Goal: Information Seeking & Learning: Learn about a topic

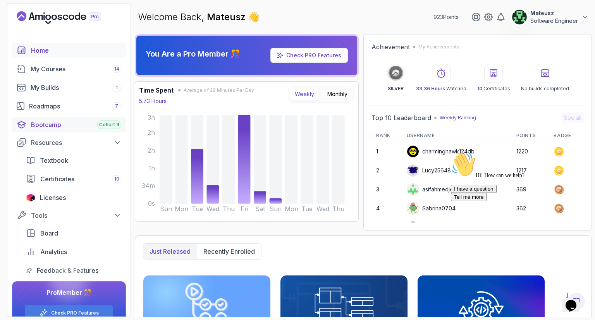
click at [63, 126] on div "Bootcamp Cohort 3" at bounding box center [76, 124] width 90 height 9
click at [65, 107] on div "Roadmaps 7" at bounding box center [75, 106] width 92 height 9
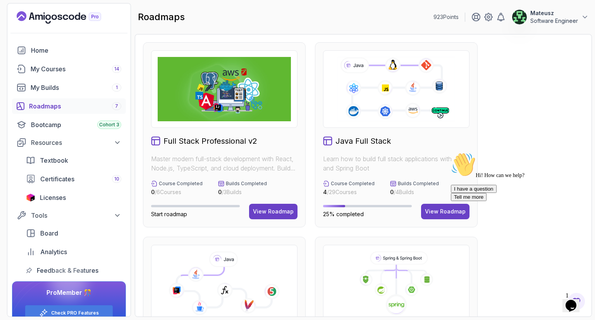
click at [589, 64] on section "923 Points Mateusz Software Engineer Home My Courses 14 My Builds 1 Roadmaps 7 …" at bounding box center [297, 160] width 595 height 320
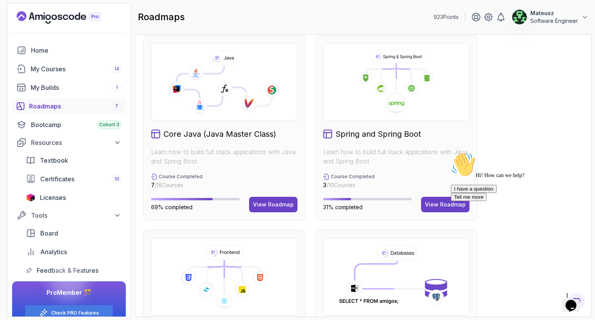
scroll to position [387, 0]
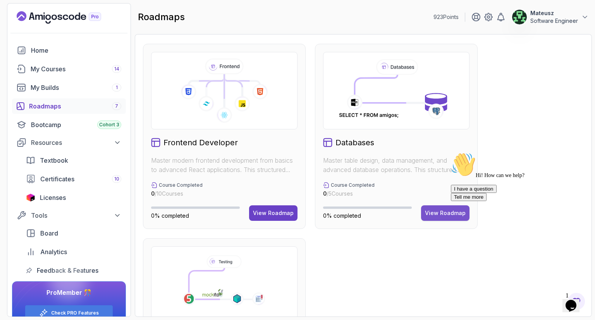
click at [441, 212] on div "View Roadmap" at bounding box center [445, 213] width 41 height 8
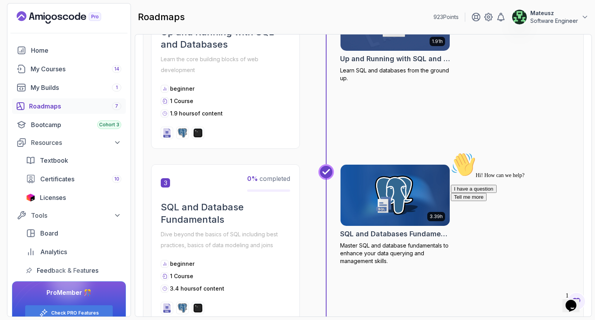
scroll to position [8, 0]
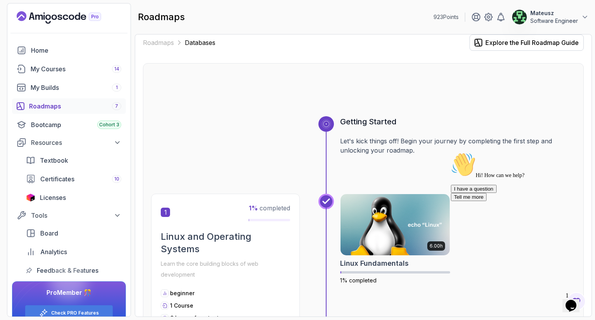
click at [562, 81] on div at bounding box center [363, 97] width 425 height 37
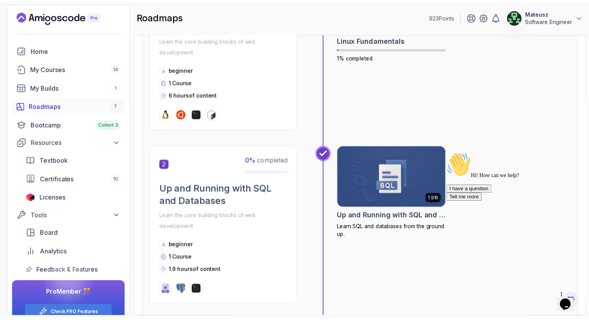
scroll to position [256, 0]
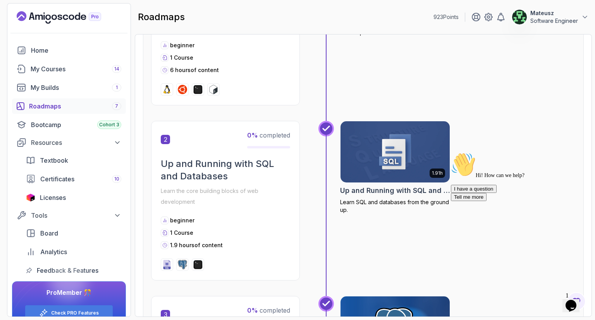
click at [396, 156] on img at bounding box center [395, 152] width 115 height 64
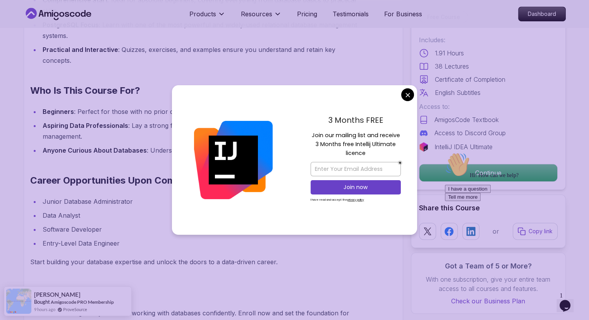
scroll to position [678, 0]
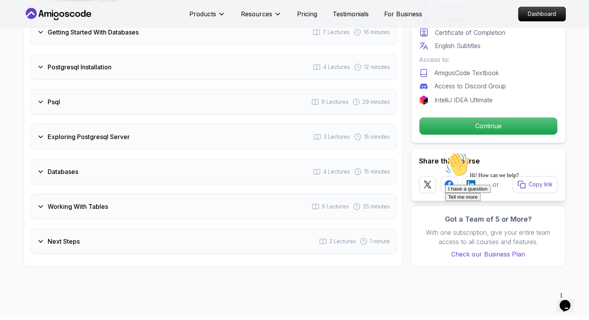
scroll to position [1080, 0]
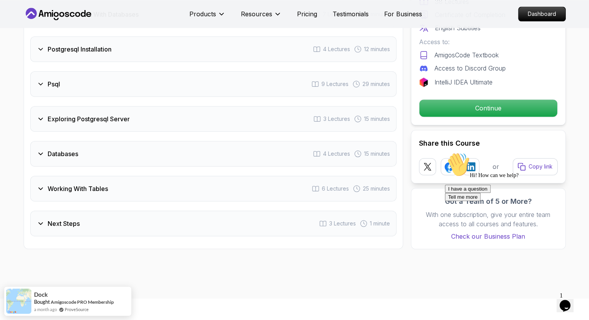
click at [144, 120] on div "Exploring Postgresql Server 3 Lectures 15 minutes" at bounding box center [213, 119] width 367 height 26
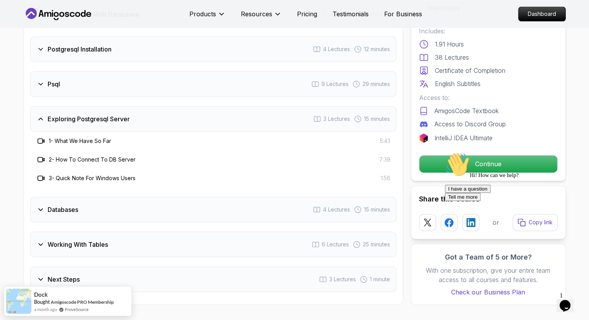
click at [104, 122] on div "Exploring Postgresql Server 3 Lectures 15 minutes" at bounding box center [213, 119] width 367 height 26
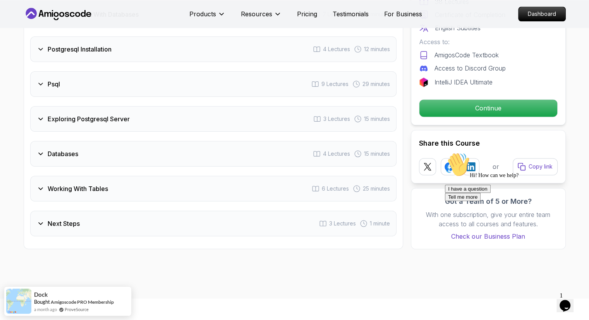
click at [91, 153] on div "Databases 4 Lectures 15 minutes" at bounding box center [213, 154] width 367 height 26
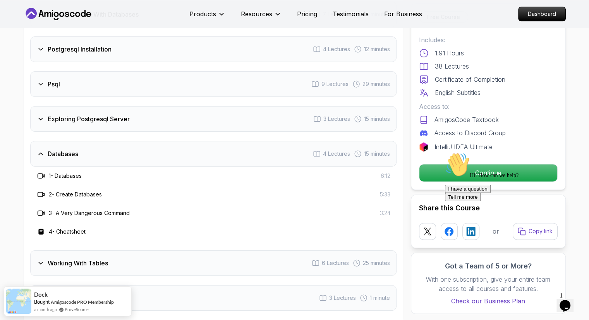
click at [91, 153] on div "Databases 4 Lectures 15 minutes" at bounding box center [213, 154] width 367 height 26
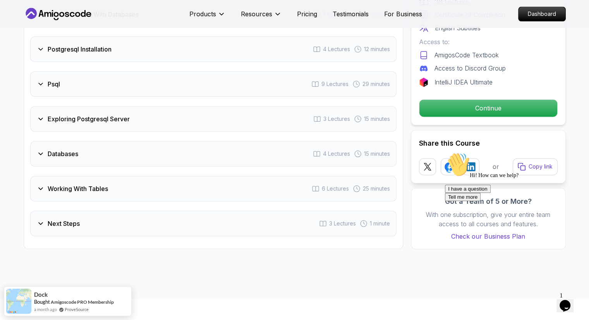
click at [81, 185] on h3 "Working With Tables" at bounding box center [78, 188] width 60 height 9
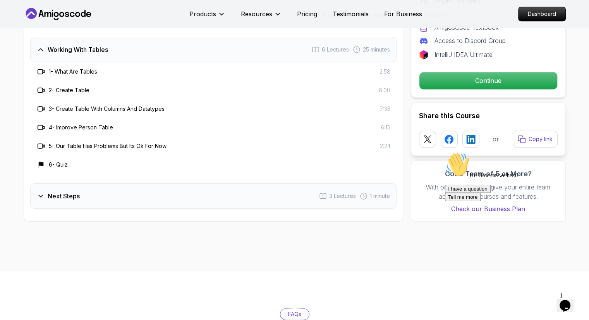
scroll to position [1182, 0]
click at [173, 196] on div "Next Steps 3 Lectures 1 minute" at bounding box center [213, 196] width 367 height 26
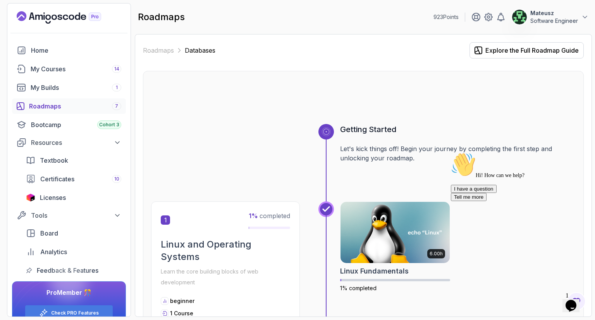
click at [496, 163] on div "Hi! How can we help? I have a question Tell me more" at bounding box center [520, 176] width 139 height 49
click at [451, 152] on icon "Chat attention grabber" at bounding box center [451, 152] width 0 height 0
click at [437, 119] on div at bounding box center [363, 105] width 425 height 37
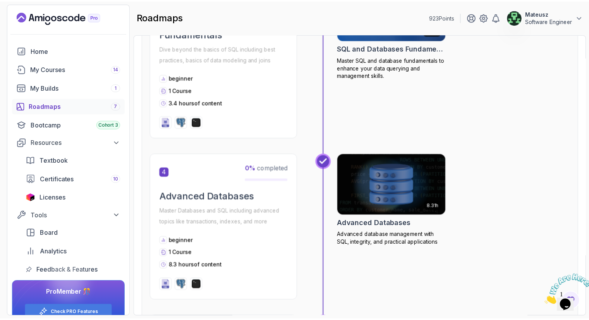
scroll to position [558, 0]
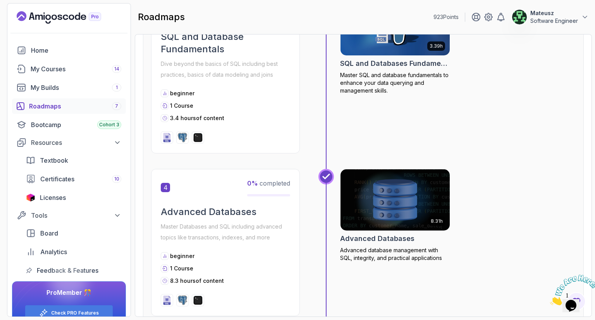
click at [397, 59] on h2 "SQL and Databases Fundamentals" at bounding box center [395, 63] width 110 height 11
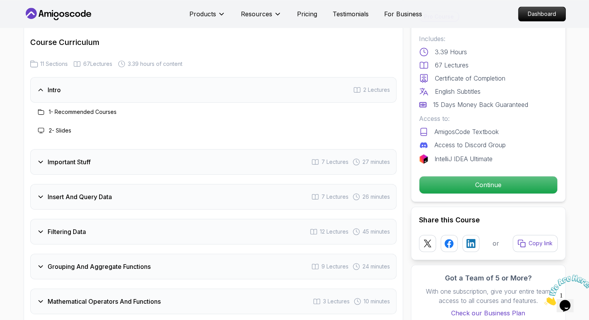
scroll to position [1038, 0]
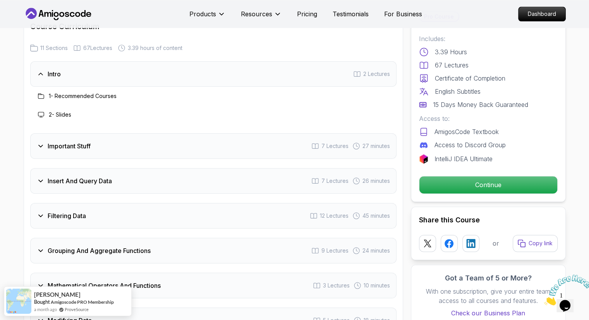
click at [287, 133] on div "Important Stuff 7 Lectures 27 minutes" at bounding box center [213, 146] width 367 height 26
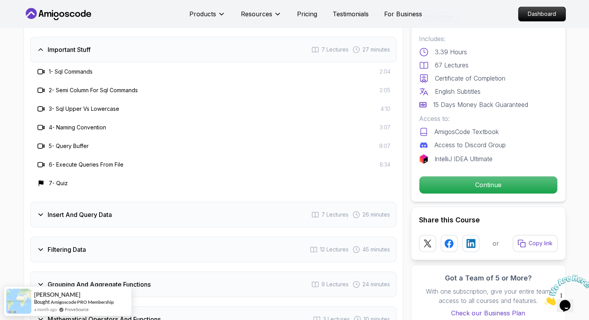
scroll to position [1147, 0]
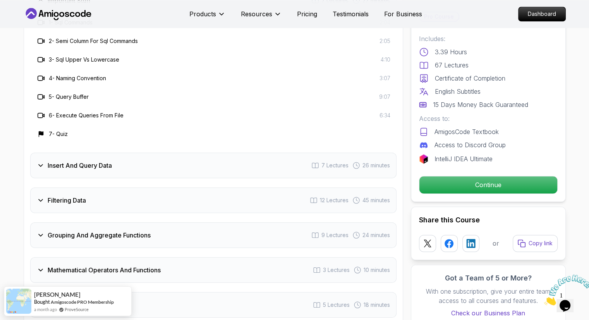
click at [249, 188] on div "Filtering Data 12 Lectures 45 minutes" at bounding box center [213, 201] width 367 height 26
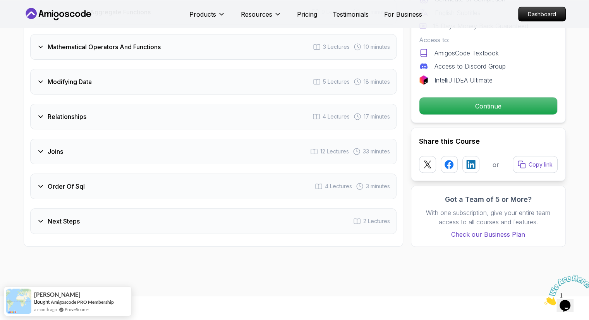
scroll to position [1460, 0]
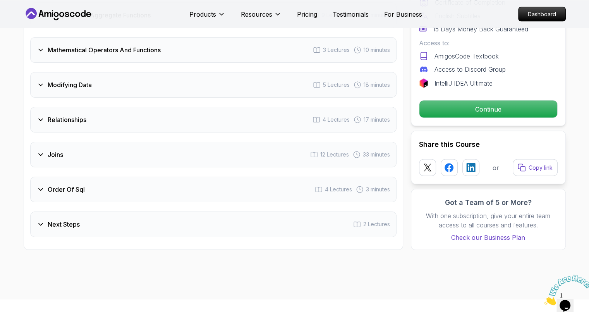
click at [268, 142] on div "Joins 12 Lectures 33 minutes" at bounding box center [213, 155] width 367 height 26
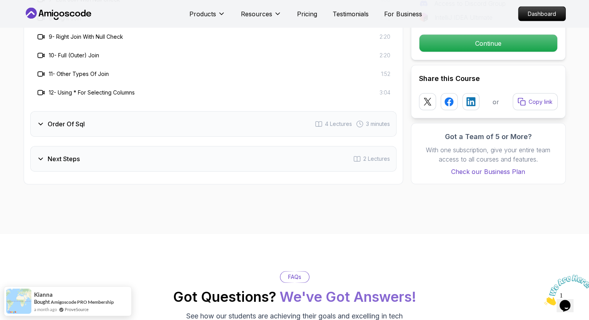
scroll to position [1528, 0]
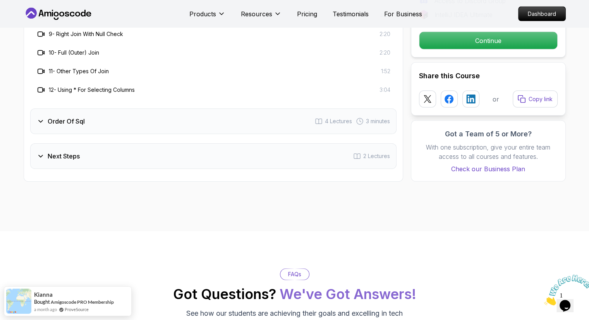
click at [268, 150] on div "Next Steps 2 Lectures" at bounding box center [213, 156] width 367 height 26
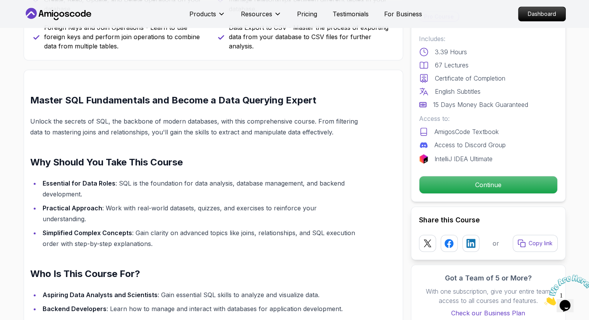
scroll to position [0, 0]
